Goal: Book appointment/travel/reservation

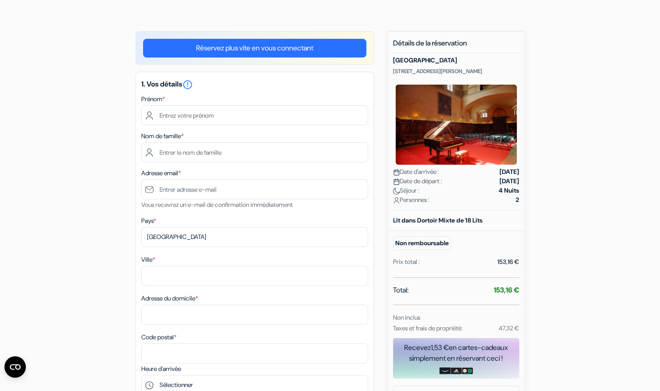
scroll to position [49, 0]
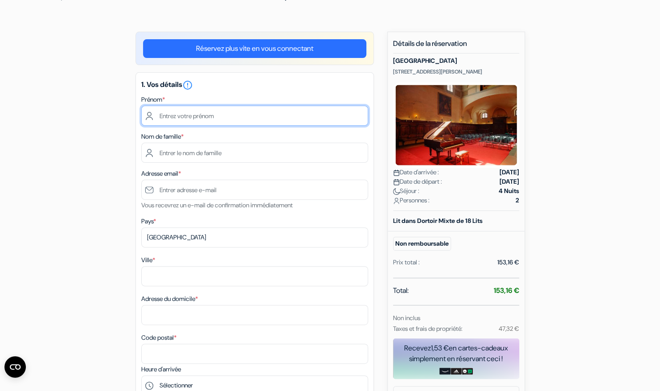
click at [242, 119] on input "text" at bounding box center [254, 116] width 227 height 20
type input "Yoris"
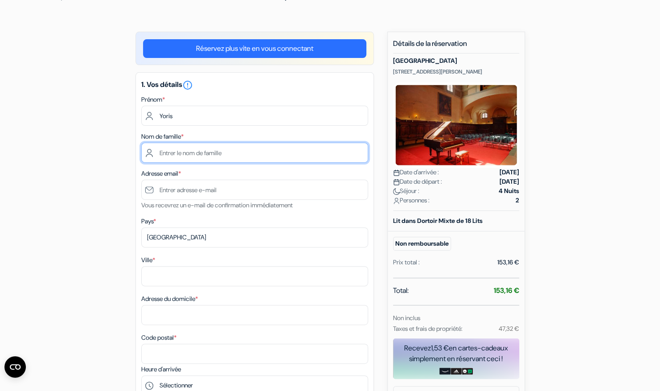
type input "Ruiter"
type input "[EMAIL_ADDRESS][DOMAIN_NAME]"
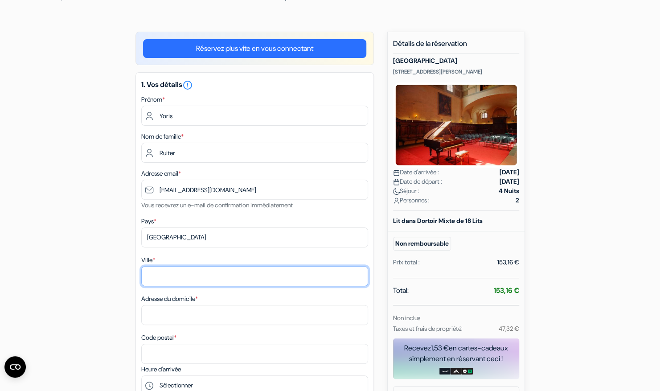
type input "[GEOGRAPHIC_DATA]"
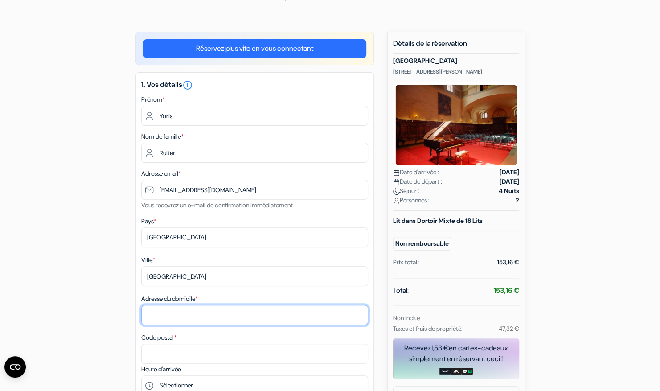
type input "[GEOGRAPHIC_DATA], [GEOGRAPHIC_DATA]"
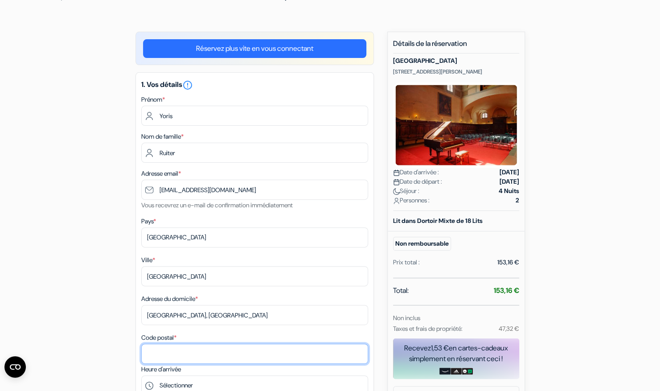
type input "49100"
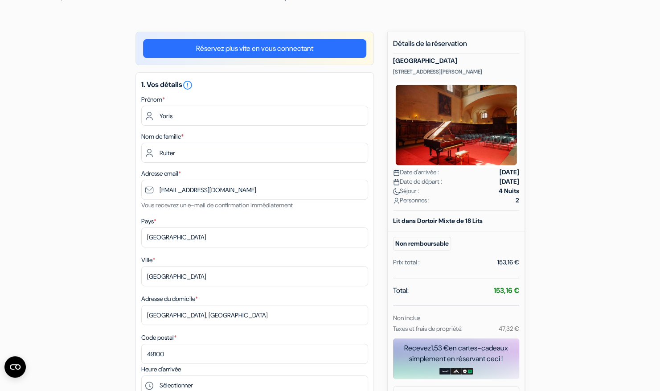
type input "0670196738"
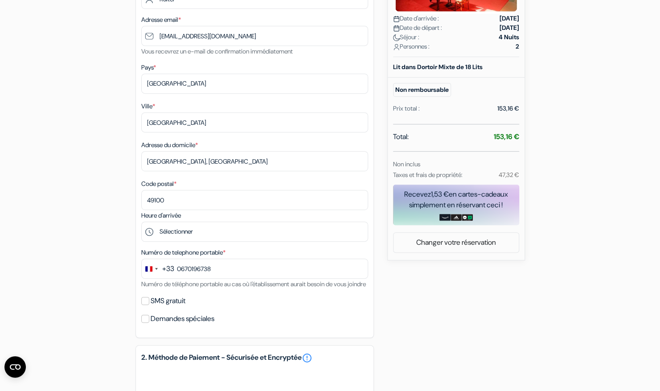
scroll to position [204, 0]
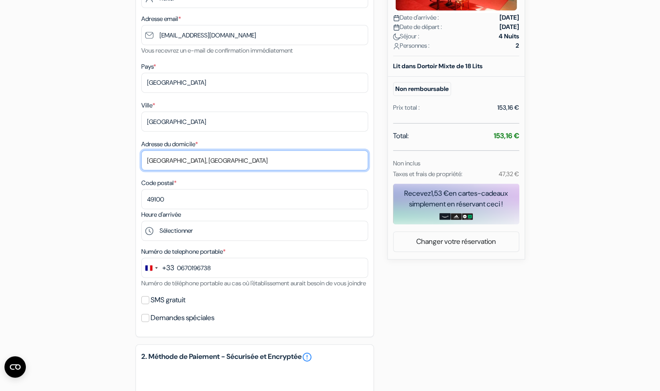
drag, startPoint x: 226, startPoint y: 161, endPoint x: 109, endPoint y: 151, distance: 116.9
click at [109, 151] on div "add_box Auberge Santa Monaca Via Santa Monaca 6, Florence, Italie Détails de l'…" at bounding box center [330, 243] width 589 height 732
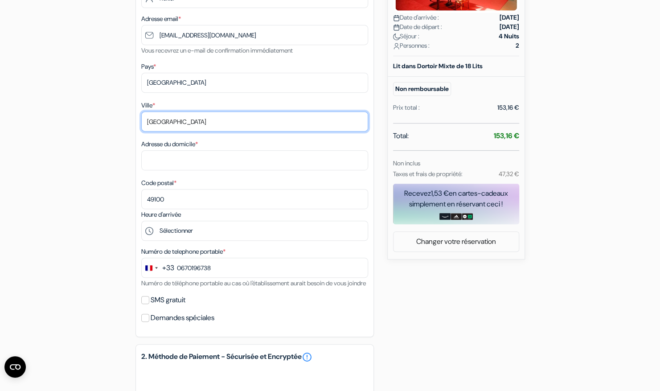
drag, startPoint x: 191, startPoint y: 128, endPoint x: 110, endPoint y: 133, distance: 80.9
click at [110, 133] on div "add_box Auberge Santa Monaca Via Santa Monaca 6, Florence, Italie Détails de l'…" at bounding box center [330, 243] width 589 height 732
type input "Avrillé"
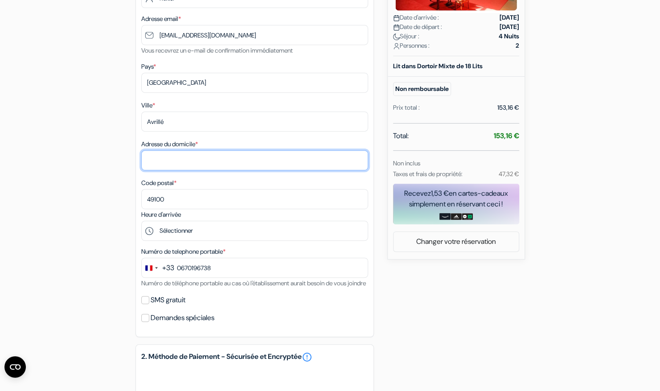
click at [147, 159] on input "Adresse du domicile *" at bounding box center [254, 160] width 227 height 20
drag, startPoint x: 296, startPoint y: 162, endPoint x: 243, endPoint y: 169, distance: 53.0
click at [243, 169] on input "12g Avenue Pierre Mendès France, Avrillé, France" at bounding box center [254, 160] width 227 height 20
type input "12g Avenue Pierre Mendès France"
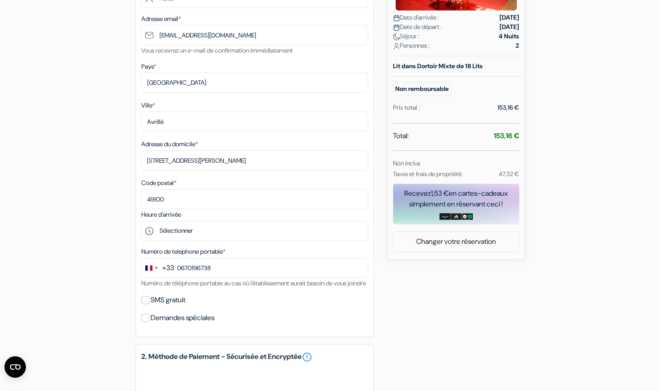
click at [127, 194] on div "add_box Auberge Santa Monaca Via Santa Monaca 6, Florence, Italie Détails de l'…" at bounding box center [330, 243] width 589 height 732
click at [185, 199] on input "49100" at bounding box center [254, 199] width 227 height 20
type input "49240"
click at [406, 268] on div "add_box Auberge Santa Monaca Via Santa Monaca 6, Florence, Italie Détails de l'…" at bounding box center [330, 243] width 589 height 732
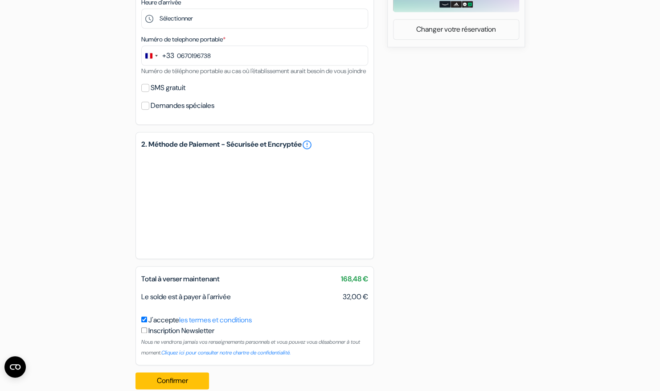
scroll to position [442, 0]
